Goal: Transaction & Acquisition: Subscribe to service/newsletter

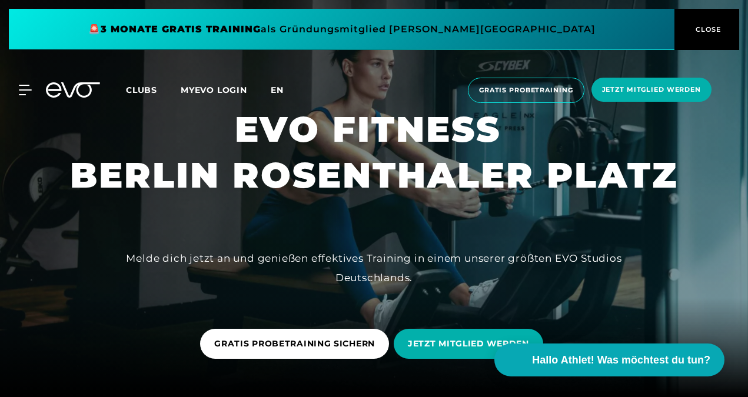
click at [272, 88] on span "en" at bounding box center [277, 90] width 13 height 11
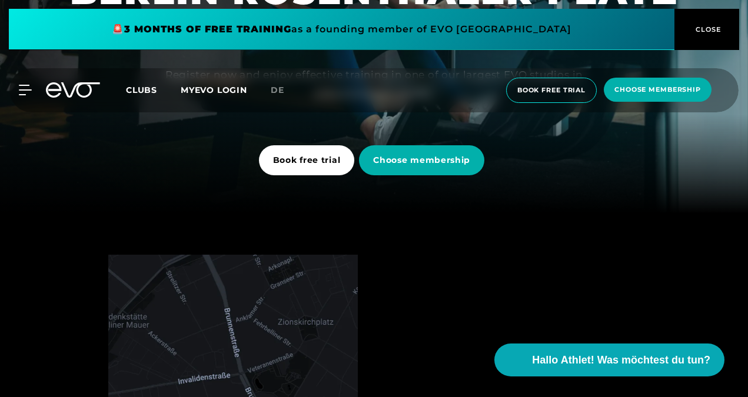
scroll to position [36, 0]
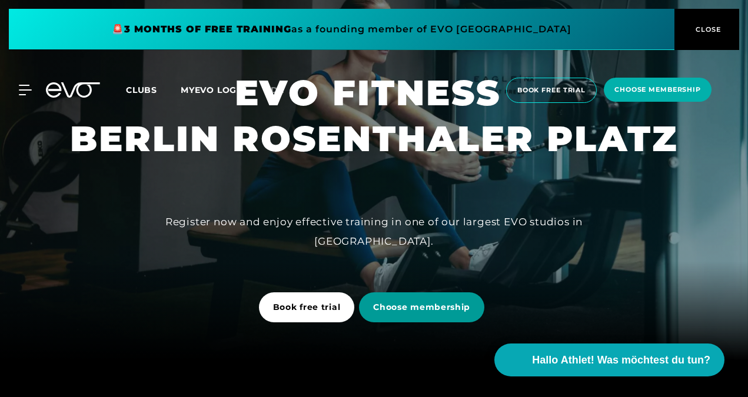
click at [400, 307] on span "Choose membership" at bounding box center [421, 307] width 97 height 12
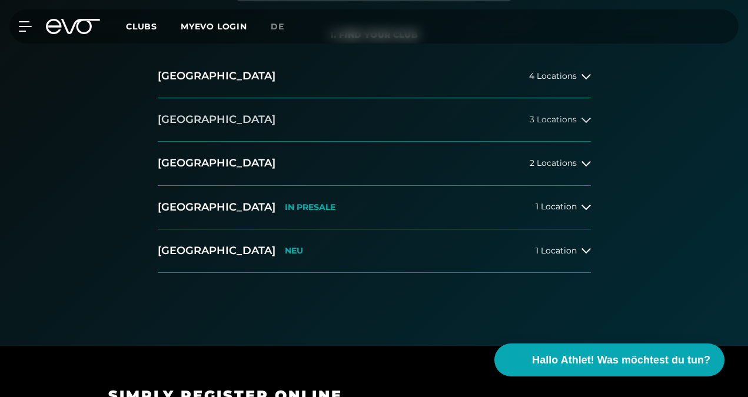
scroll to position [247, 0]
click at [583, 118] on icon at bounding box center [586, 120] width 9 height 9
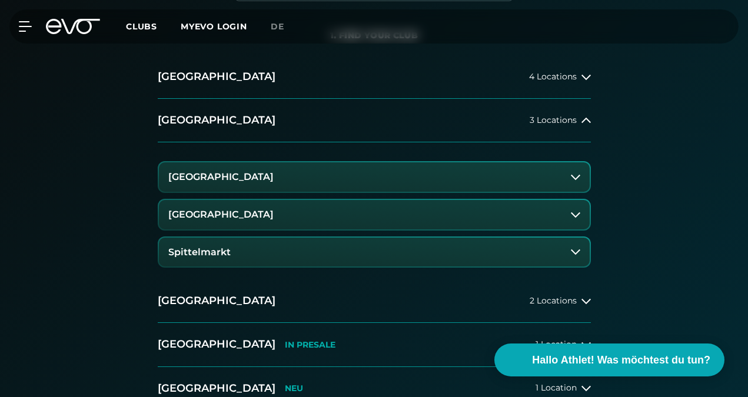
click at [579, 214] on icon at bounding box center [575, 214] width 9 height 9
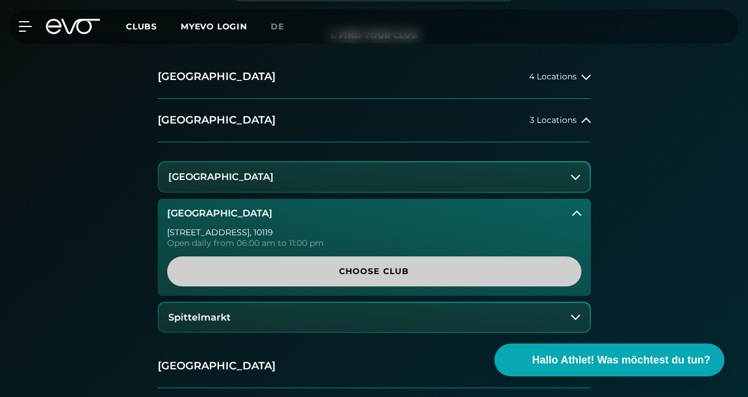
click at [404, 264] on span "Choose Club" at bounding box center [374, 272] width 414 height 30
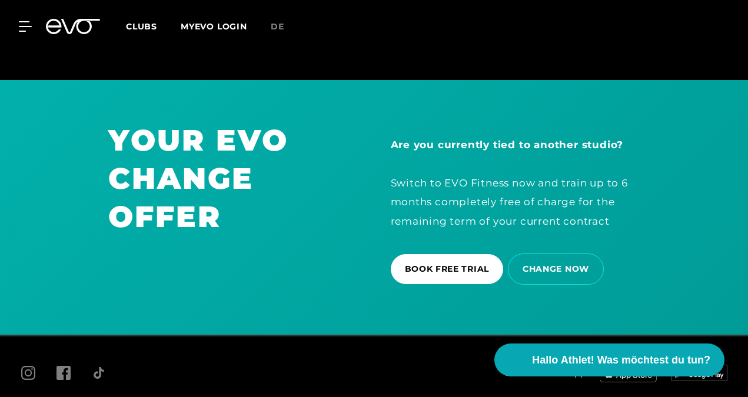
scroll to position [2770, 0]
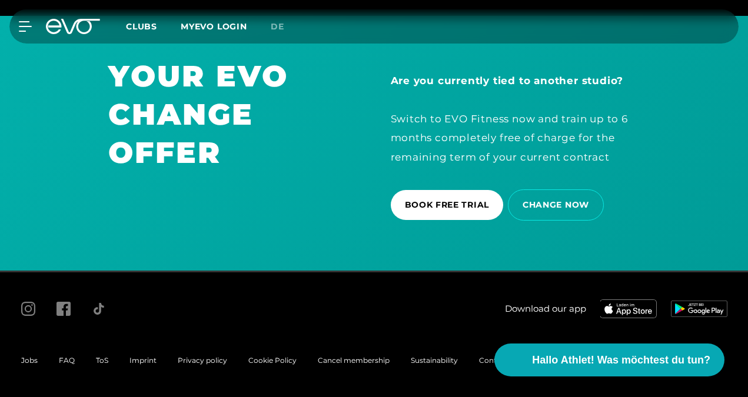
drag, startPoint x: 191, startPoint y: 380, endPoint x: 486, endPoint y: 360, distance: 296.1
click at [486, 360] on span "Contakt" at bounding box center [493, 360] width 29 height 9
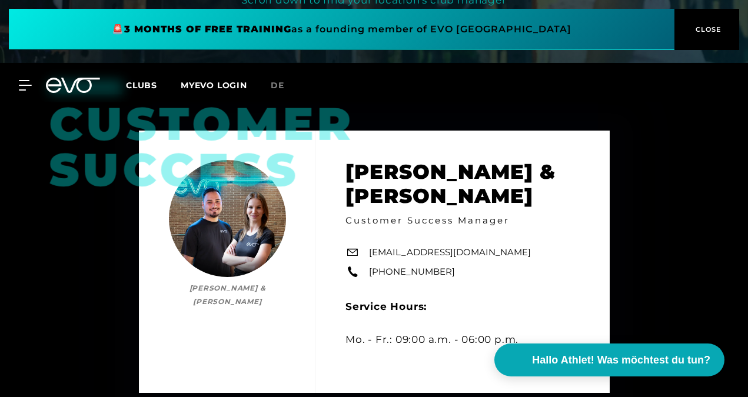
scroll to position [338, 0]
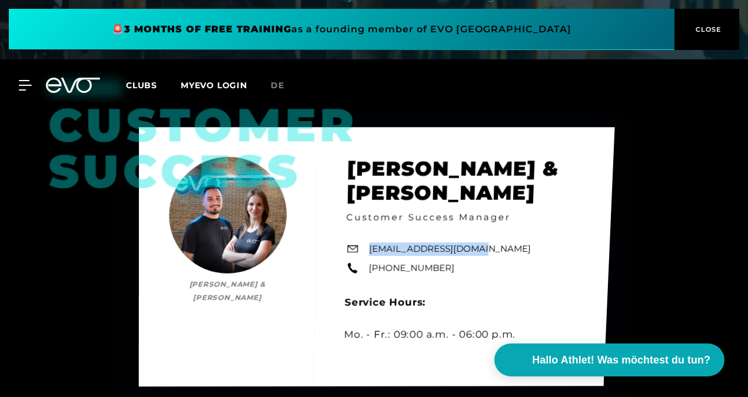
drag, startPoint x: 486, startPoint y: 360, endPoint x: 370, endPoint y: 248, distance: 160.7
click at [370, 248] on div "Customer Success [PERSON_NAME] & [PERSON_NAME] [PERSON_NAME] & [PERSON_NAME] Cu…" at bounding box center [376, 257] width 476 height 260
copy link "[EMAIL_ADDRESS][DOMAIN_NAME]"
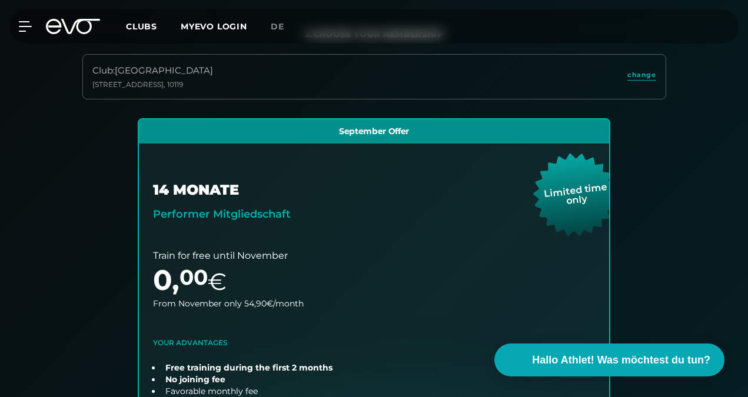
scroll to position [227, 0]
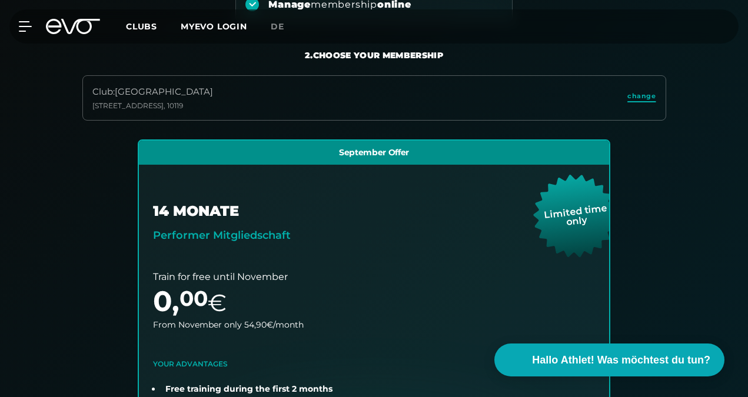
click at [646, 95] on span "change" at bounding box center [641, 96] width 28 height 10
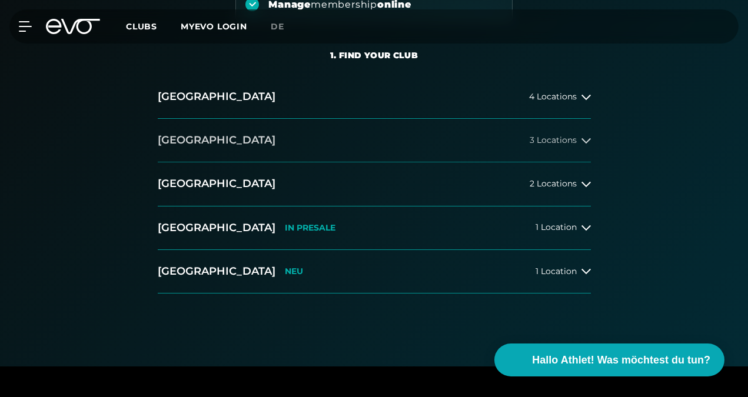
click at [255, 143] on button "[GEOGRAPHIC_DATA] 3 Locations" at bounding box center [374, 141] width 433 height 44
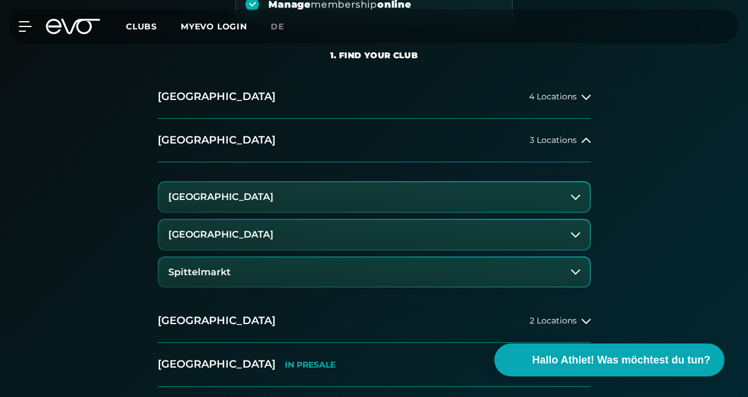
click at [250, 194] on h3 "[GEOGRAPHIC_DATA]" at bounding box center [220, 197] width 105 height 11
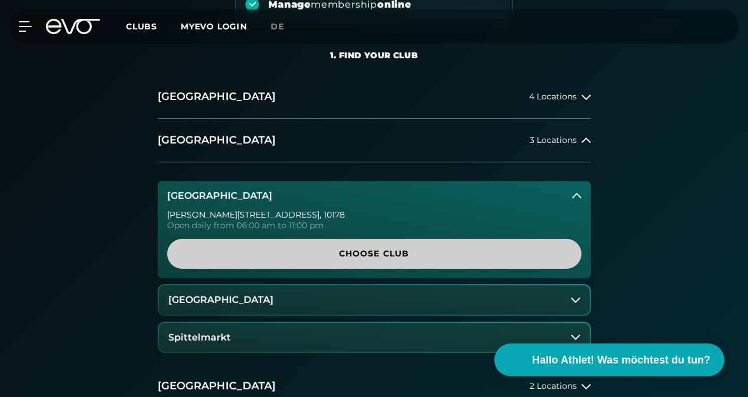
click at [273, 253] on span "Choose Club" at bounding box center [374, 254] width 386 height 12
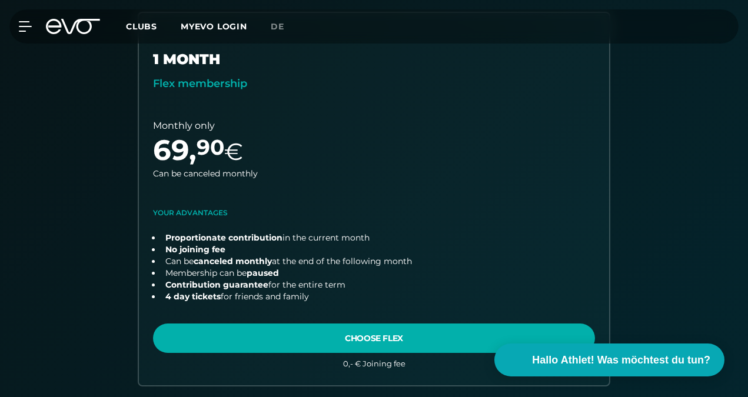
scroll to position [783, 0]
